Goal: Task Accomplishment & Management: Use online tool/utility

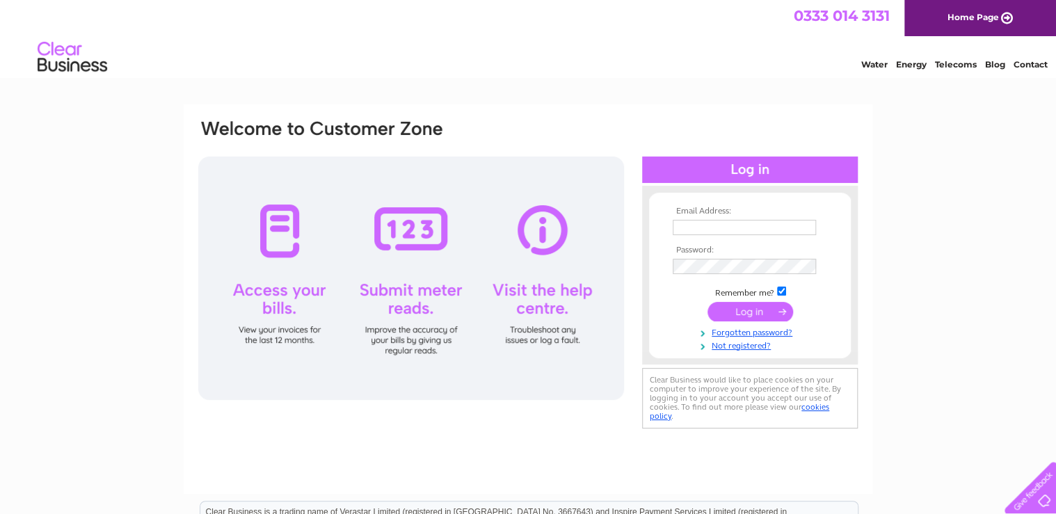
type input "info@romms.co.uk"
click at [740, 312] on input "submit" at bounding box center [751, 311] width 86 height 19
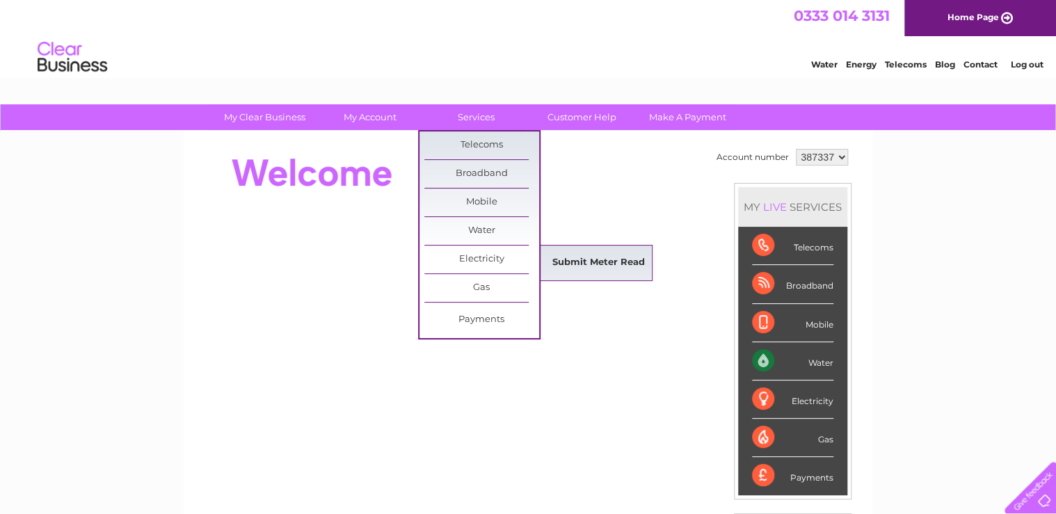
click at [577, 260] on link "Submit Meter Read" at bounding box center [598, 263] width 115 height 28
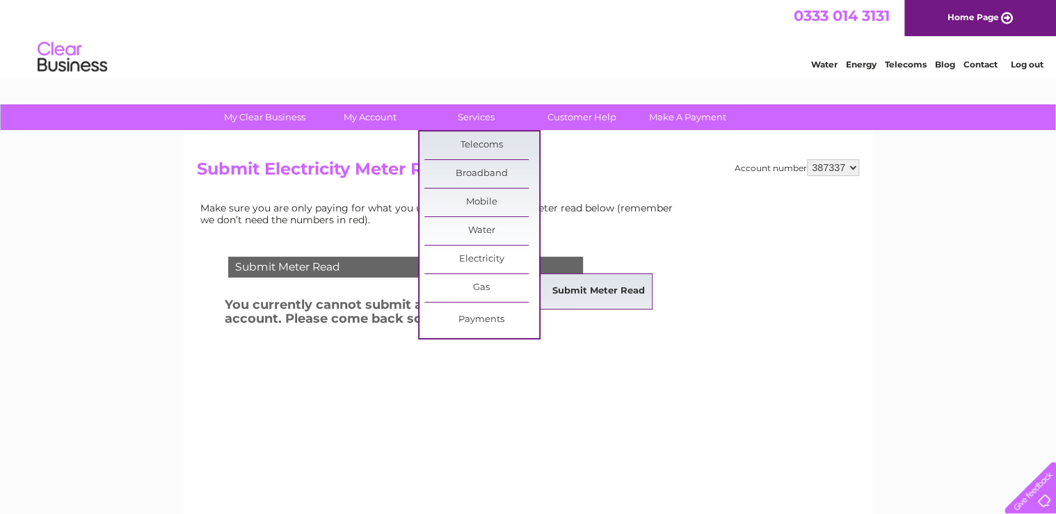
click at [591, 289] on link "Submit Meter Read" at bounding box center [598, 292] width 115 height 28
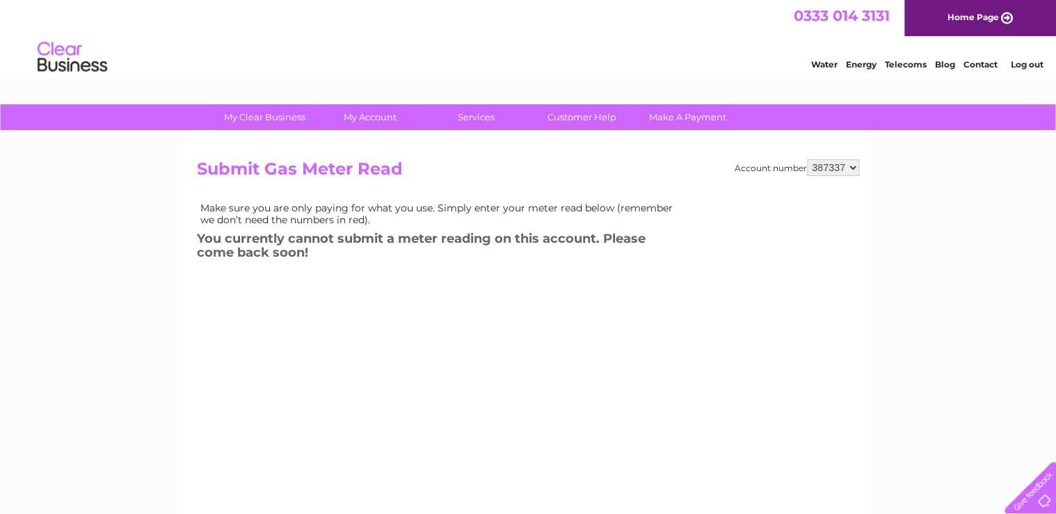
click at [572, 301] on div "Account number 387337 Submit Gas Meter Read Make sure you are only paying for w…" at bounding box center [528, 318] width 662 height 319
click at [1026, 66] on link "Log out" at bounding box center [1026, 64] width 33 height 10
